Goal: Information Seeking & Learning: Learn about a topic

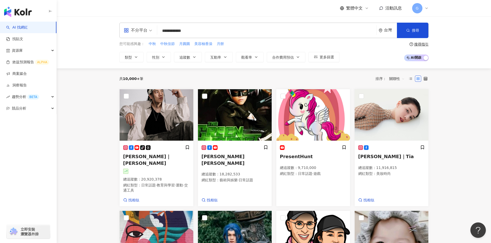
click at [197, 30] on input "**********" at bounding box center [266, 31] width 215 height 10
type input "**********"
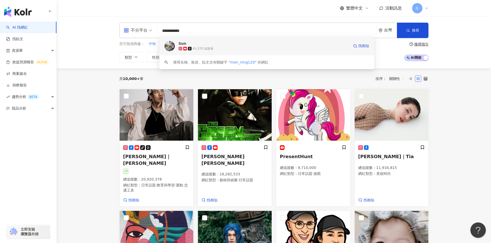
click at [192, 45] on span "Sun" at bounding box center [263, 43] width 170 height 5
